Goal: Use online tool/utility: Utilize a website feature to perform a specific function

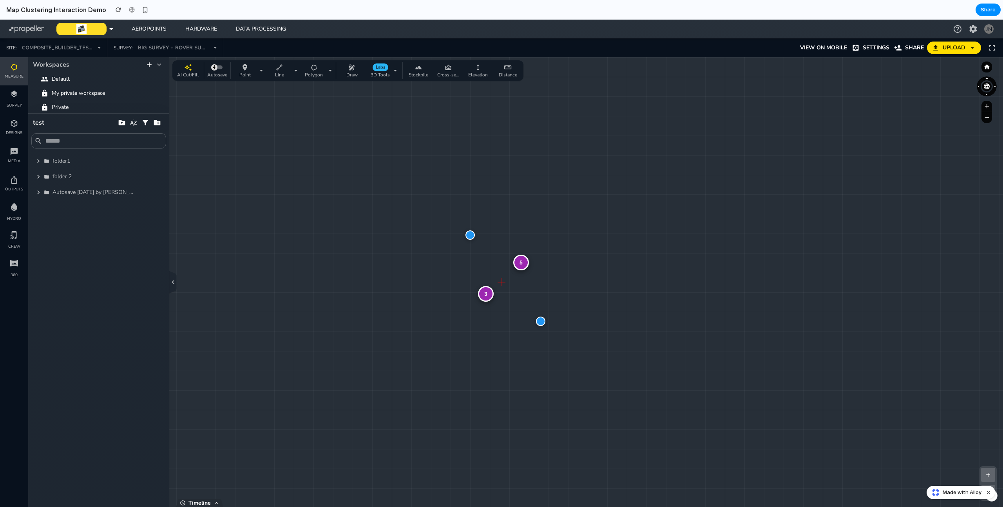
click at [483, 299] on div "3" at bounding box center [486, 294] width 16 height 16
click at [497, 284] on div "2" at bounding box center [502, 282] width 16 height 16
click at [497, 284] on div at bounding box center [496, 286] width 9 height 9
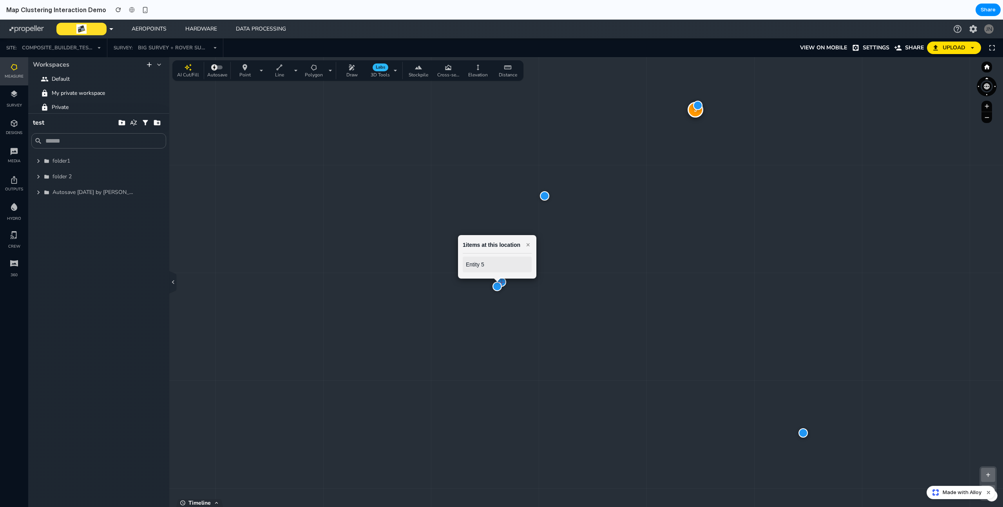
click at [505, 284] on div at bounding box center [501, 281] width 9 height 9
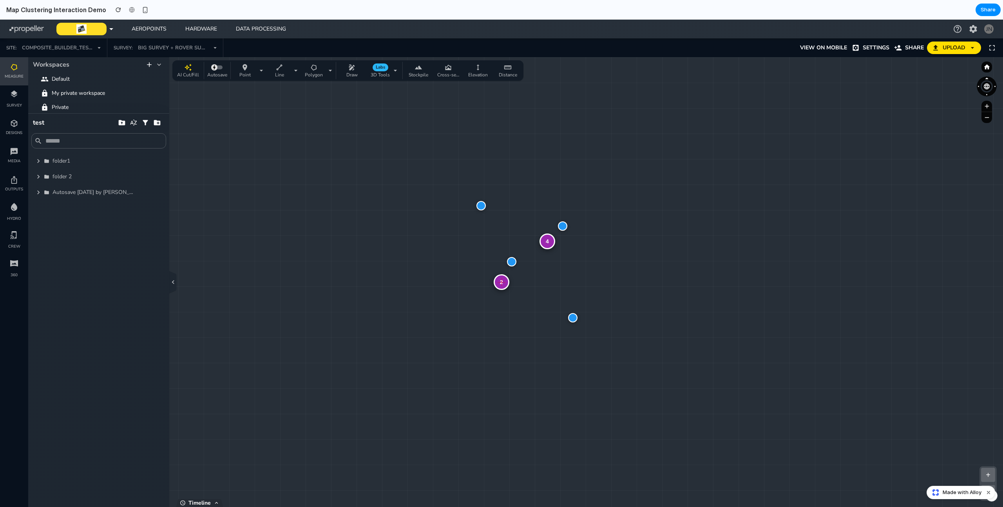
click at [565, 308] on div "4 2 + − Zoom: 1.3 x | Clusters: 6 | Size: 2560 x 1148" at bounding box center [501, 282] width 1003 height 450
click at [563, 227] on div at bounding box center [562, 226] width 9 height 9
click at [545, 241] on div "4" at bounding box center [547, 242] width 16 height 16
click at [507, 275] on div "4" at bounding box center [502, 282] width 16 height 16
click at [501, 281] on div "4" at bounding box center [502, 282] width 16 height 16
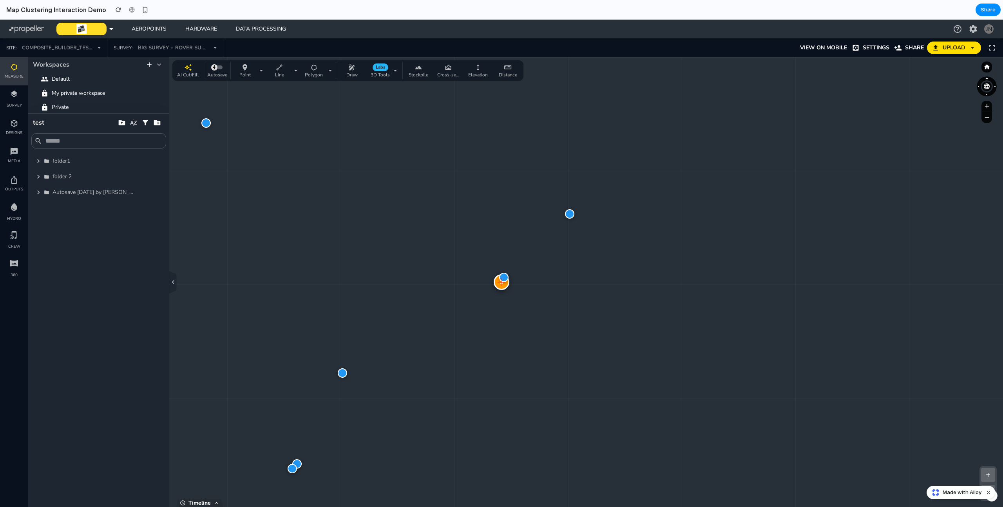
click at [501, 281] on div at bounding box center [503, 277] width 9 height 9
click at [498, 286] on div "3" at bounding box center [502, 282] width 16 height 16
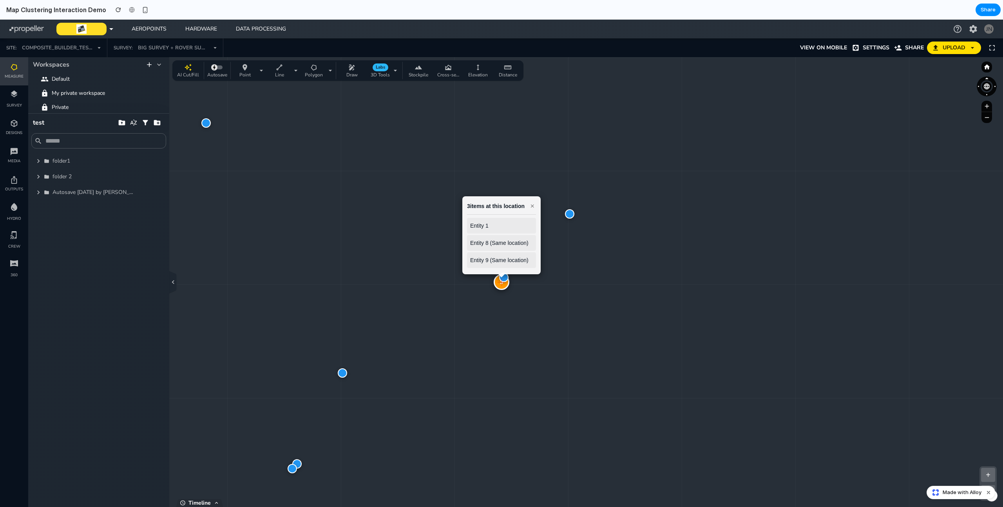
click at [498, 286] on div "3" at bounding box center [502, 282] width 16 height 16
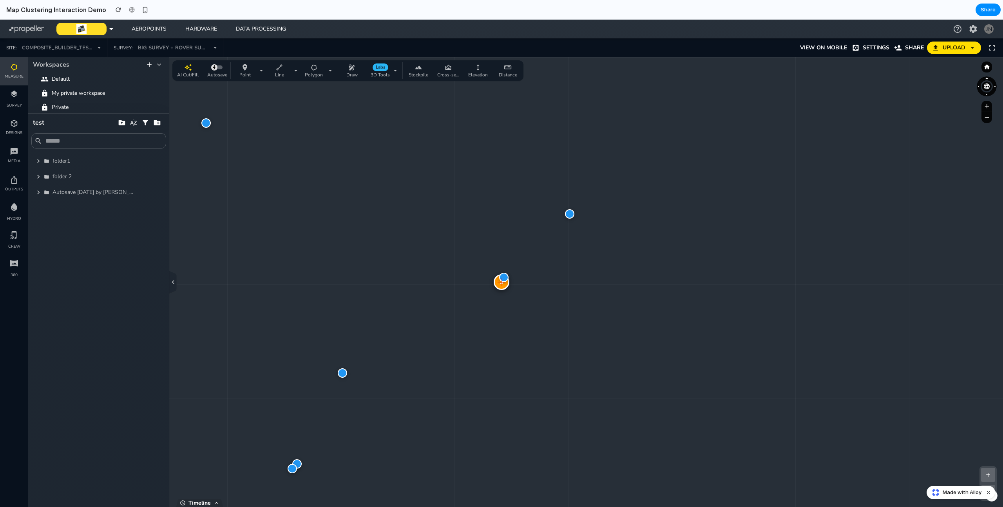
click at [484, 296] on div "3 + − Zoom: 5.8 x | Clusters: 8 | Size: 2560 x 1148" at bounding box center [501, 282] width 1003 height 450
click at [100, 192] on span "Autosave [DATE] by [PERSON_NAME]" at bounding box center [93, 192] width 82 height 8
click at [85, 178] on div "folder 2" at bounding box center [94, 177] width 85 height 8
